Goal: Task Accomplishment & Management: Complete application form

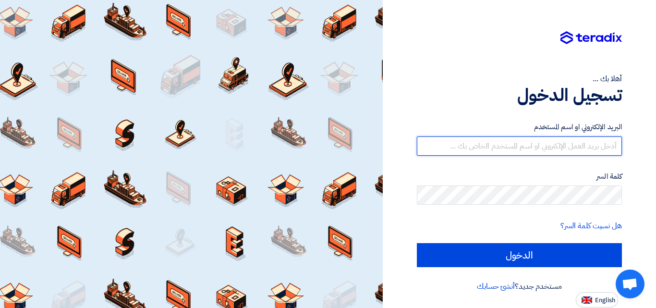
click at [538, 146] on input "text" at bounding box center [519, 145] width 205 height 19
type input "ض"
type input "[EMAIL_ADDRESS][DOMAIN_NAME]"
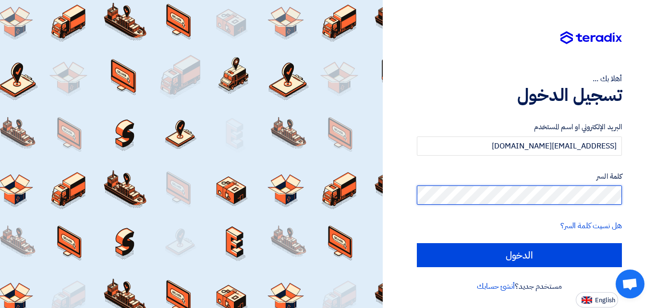
click at [417, 243] on input "الدخول" at bounding box center [519, 255] width 205 height 24
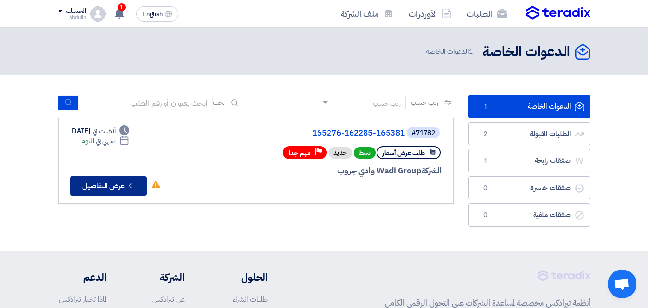
click at [133, 187] on icon "Check details" at bounding box center [130, 185] width 9 height 9
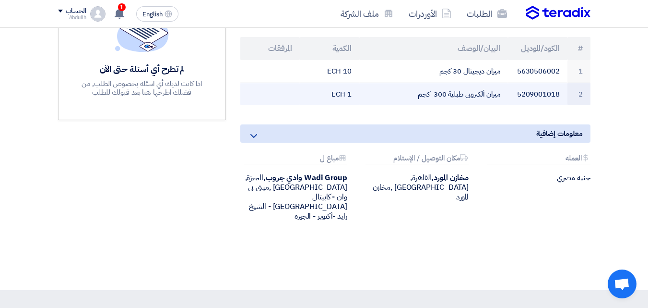
scroll to position [192, 0]
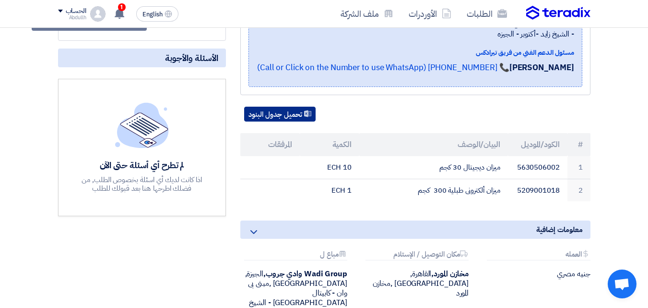
click at [297, 107] on button "تحميل جدول البنود" at bounding box center [280, 114] width 72 height 15
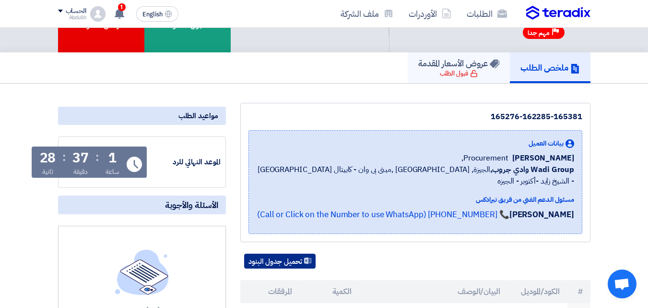
scroll to position [0, 0]
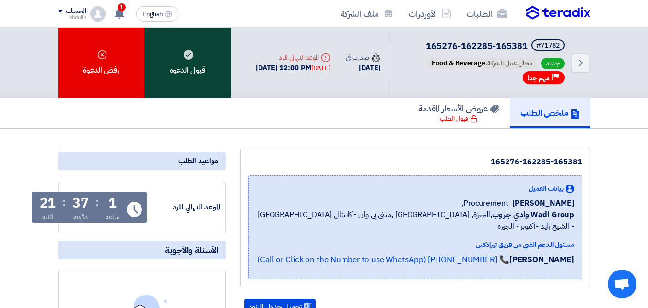
click at [190, 58] on use at bounding box center [189, 55] width 10 height 10
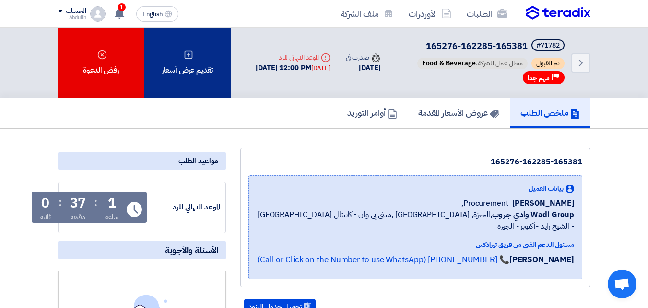
click at [188, 67] on div "تقديم عرض أسعار" at bounding box center [187, 63] width 86 height 70
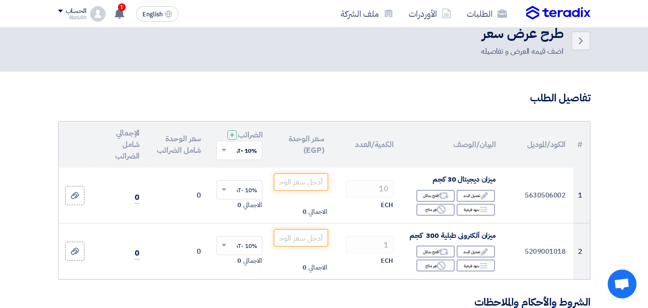
scroll to position [48, 0]
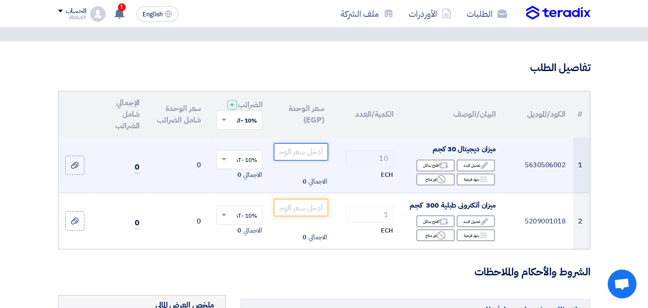
click at [309, 160] on input "number" at bounding box center [301, 151] width 54 height 17
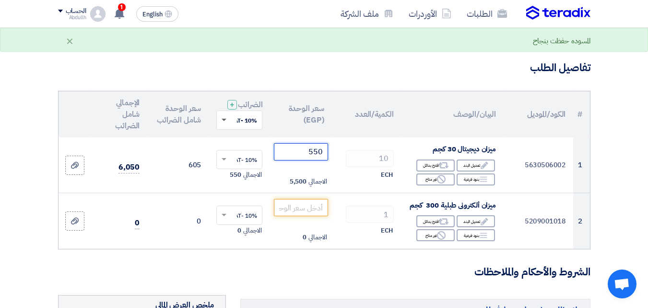
type input "550"
click at [225, 122] on span at bounding box center [224, 120] width 5 height 3
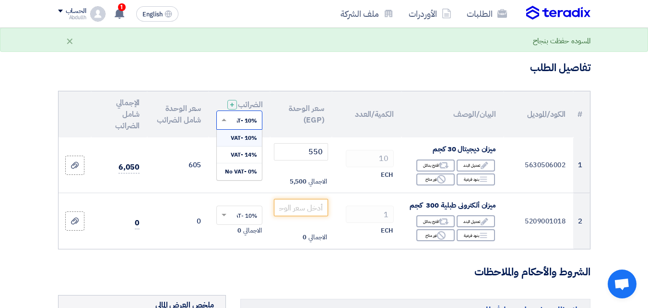
click at [243, 142] on span "10% -VAT" at bounding box center [244, 137] width 26 height 9
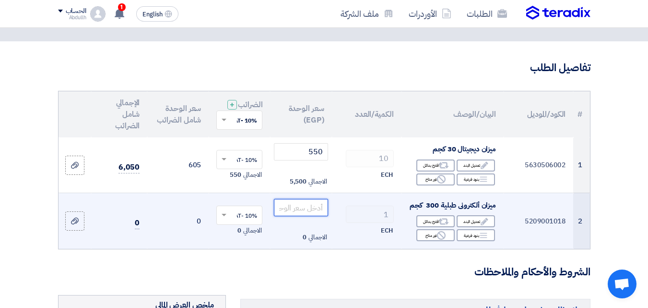
click at [315, 216] on input "number" at bounding box center [301, 207] width 54 height 17
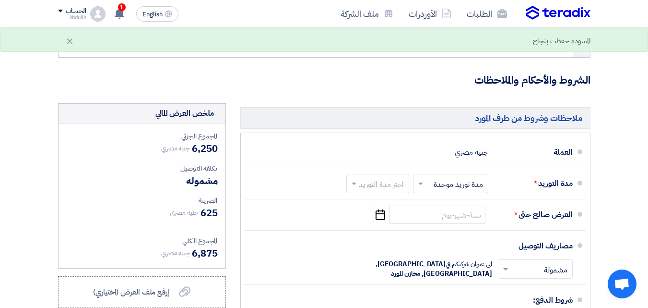
scroll to position [240, 0]
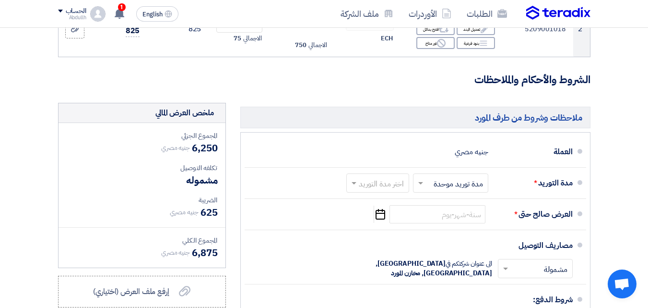
type input "750"
click at [207, 187] on span "مشموله" at bounding box center [201, 180] width 31 height 14
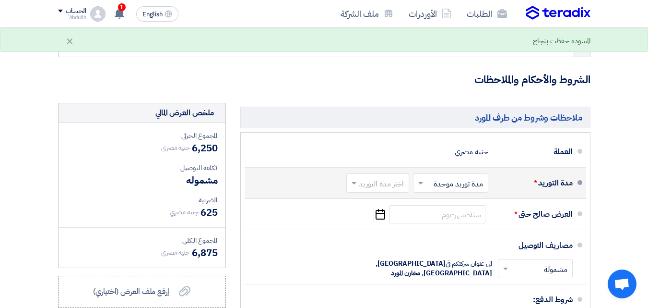
click at [421, 188] on span at bounding box center [420, 183] width 12 height 10
click at [360, 191] on input "text" at bounding box center [376, 184] width 58 height 14
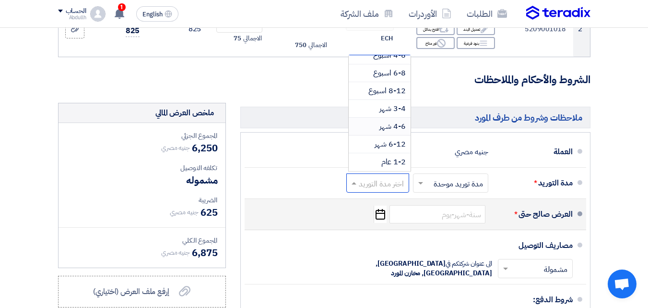
click at [325, 213] on div "العرض صالح حتى * Pick a date" at bounding box center [412, 214] width 321 height 23
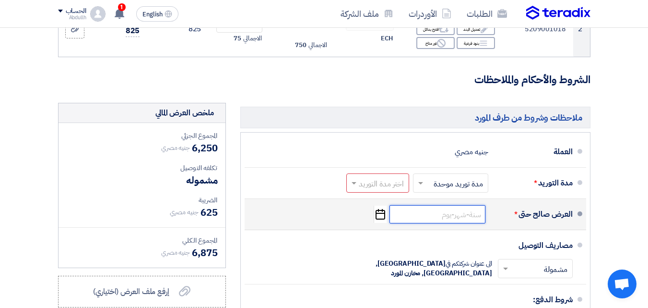
click at [445, 221] on input at bounding box center [438, 214] width 96 height 18
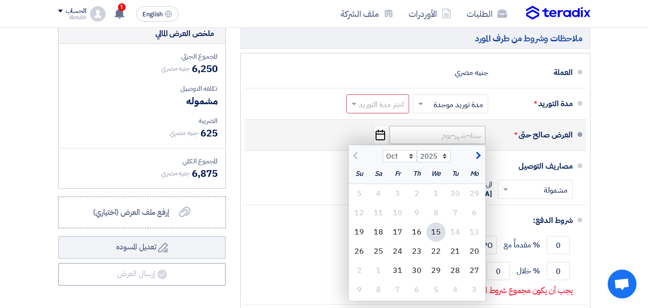
scroll to position [336, 0]
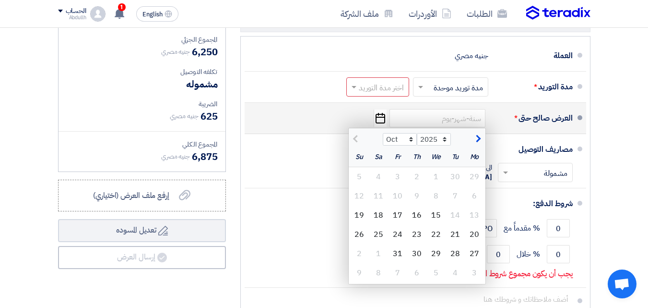
click at [479, 144] on span "button" at bounding box center [477, 138] width 5 height 11
select select "11"
click at [384, 223] on div "15" at bounding box center [378, 214] width 19 height 19
type input "[DATE]"
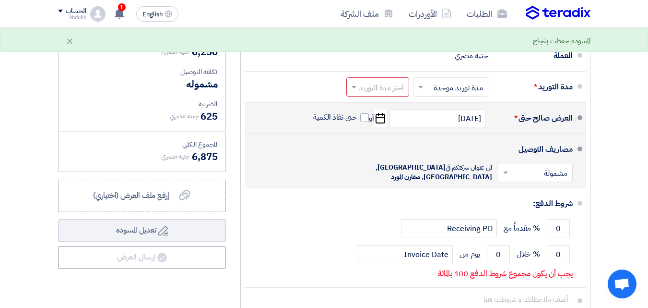
click at [499, 168] on span at bounding box center [505, 173] width 12 height 10
click at [501, 202] on div "غير مشمولة" at bounding box center [538, 210] width 74 height 17
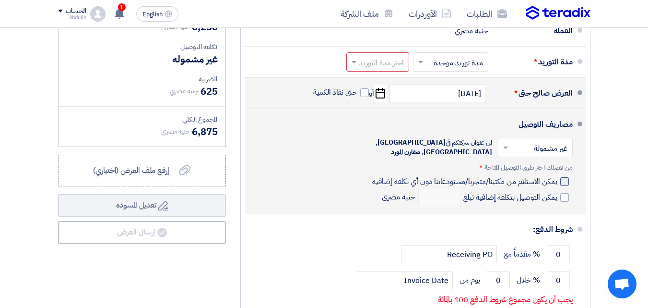
scroll to position [384, 0]
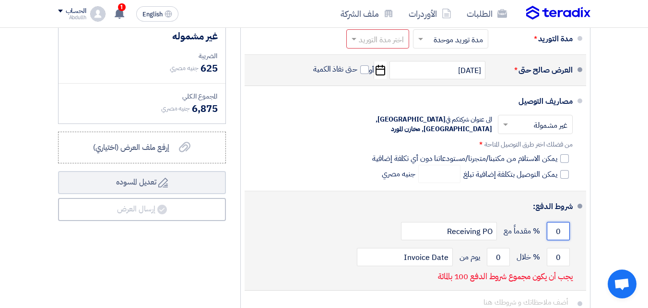
click at [560, 222] on input "0" at bounding box center [558, 231] width 23 height 18
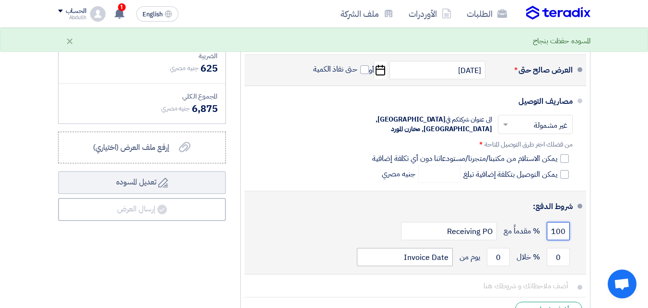
type input "100"
click at [446, 248] on input "Invoice Date" at bounding box center [405, 257] width 96 height 18
click at [371, 218] on div "100 % مقدماً مع Receiving PO" at bounding box center [412, 231] width 321 height 26
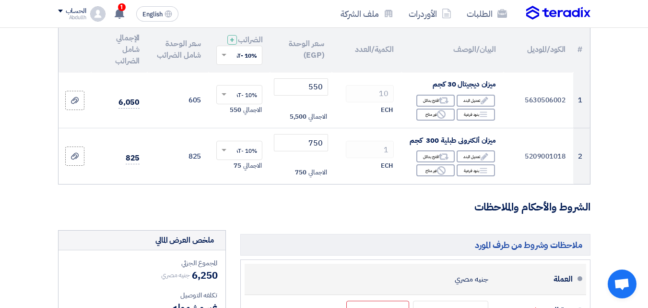
scroll to position [96, 0]
